Goal: Contribute content

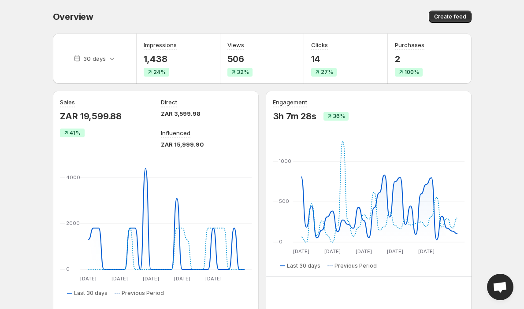
scroll to position [86, 0]
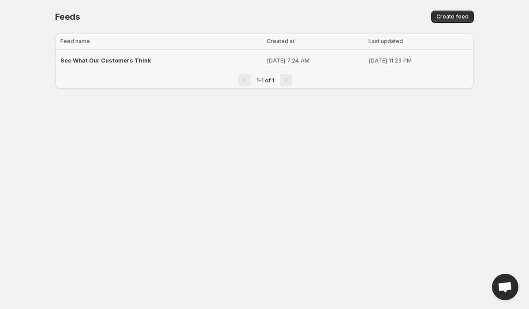
click at [84, 60] on span "See What Our Customers Think" at bounding box center [105, 60] width 91 height 7
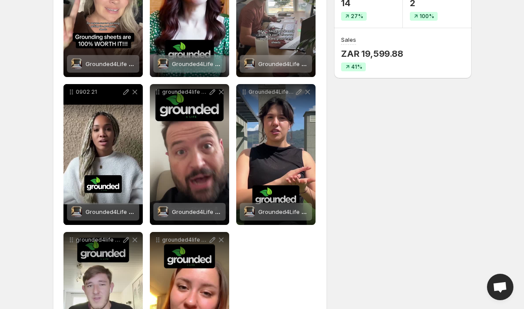
scroll to position [94, 0]
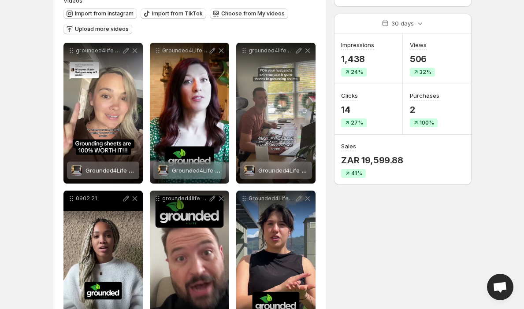
click at [104, 27] on span "Upload more videos" at bounding box center [102, 29] width 54 height 7
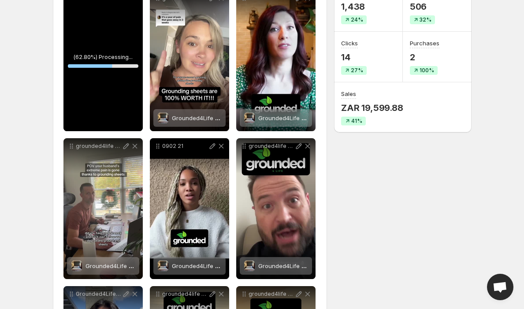
scroll to position [118, 0]
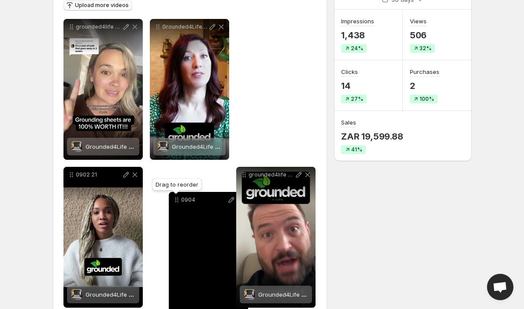
drag, startPoint x: 72, startPoint y: 26, endPoint x: 178, endPoint y: 200, distance: 203.3
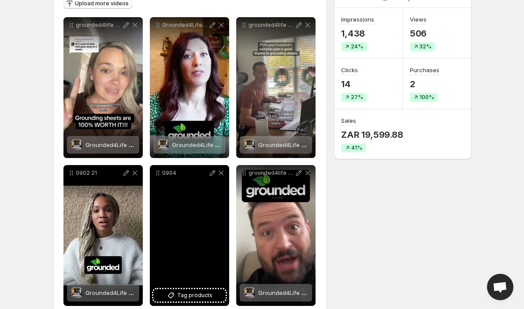
scroll to position [253, 0]
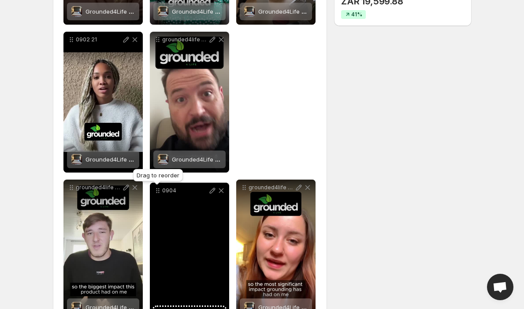
drag, startPoint x: 157, startPoint y: 40, endPoint x: 157, endPoint y: 191, distance: 150.7
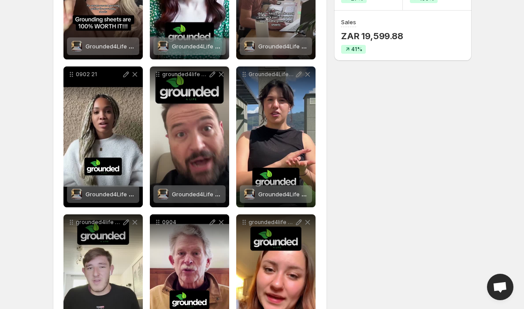
scroll to position [286, 0]
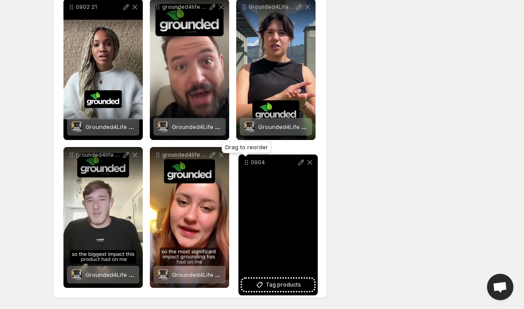
drag, startPoint x: 156, startPoint y: 154, endPoint x: 245, endPoint y: 160, distance: 88.3
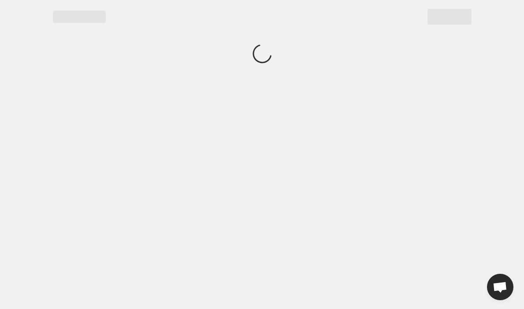
scroll to position [0, 0]
